Goal: Find specific page/section: Find specific page/section

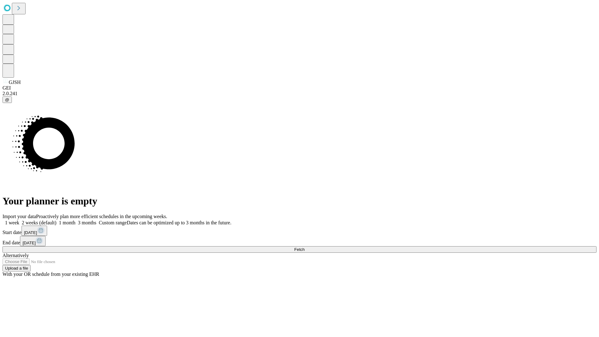
click at [304, 247] on span "Fetch" at bounding box center [299, 249] width 10 height 5
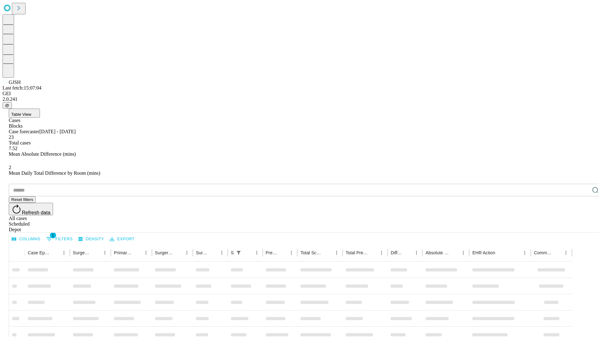
click at [583, 227] on div "Depot" at bounding box center [306, 230] width 594 height 6
